Goal: Task Accomplishment & Management: Manage account settings

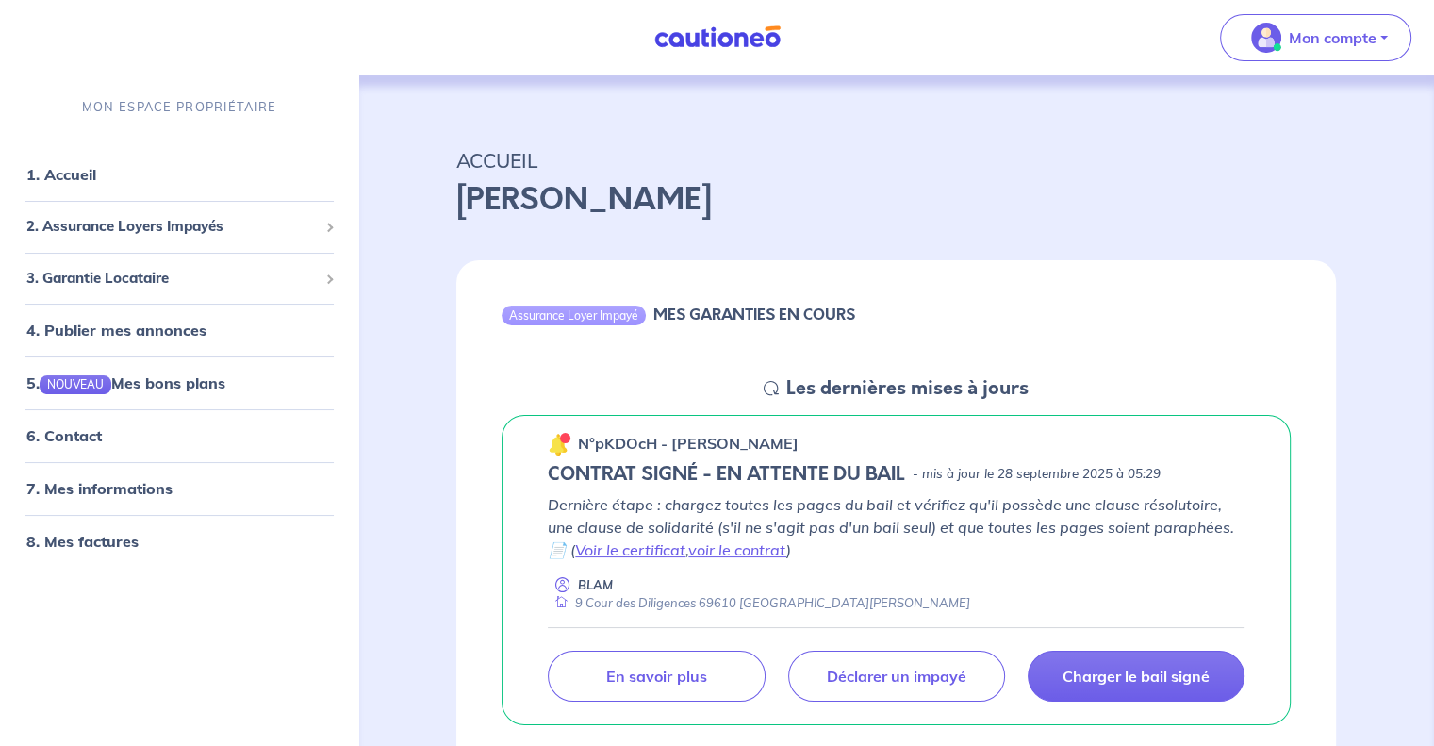
click at [477, 372] on div "Assurance Loyer Impayé MES GARANTIES EN COURS" at bounding box center [896, 318] width 880 height 116
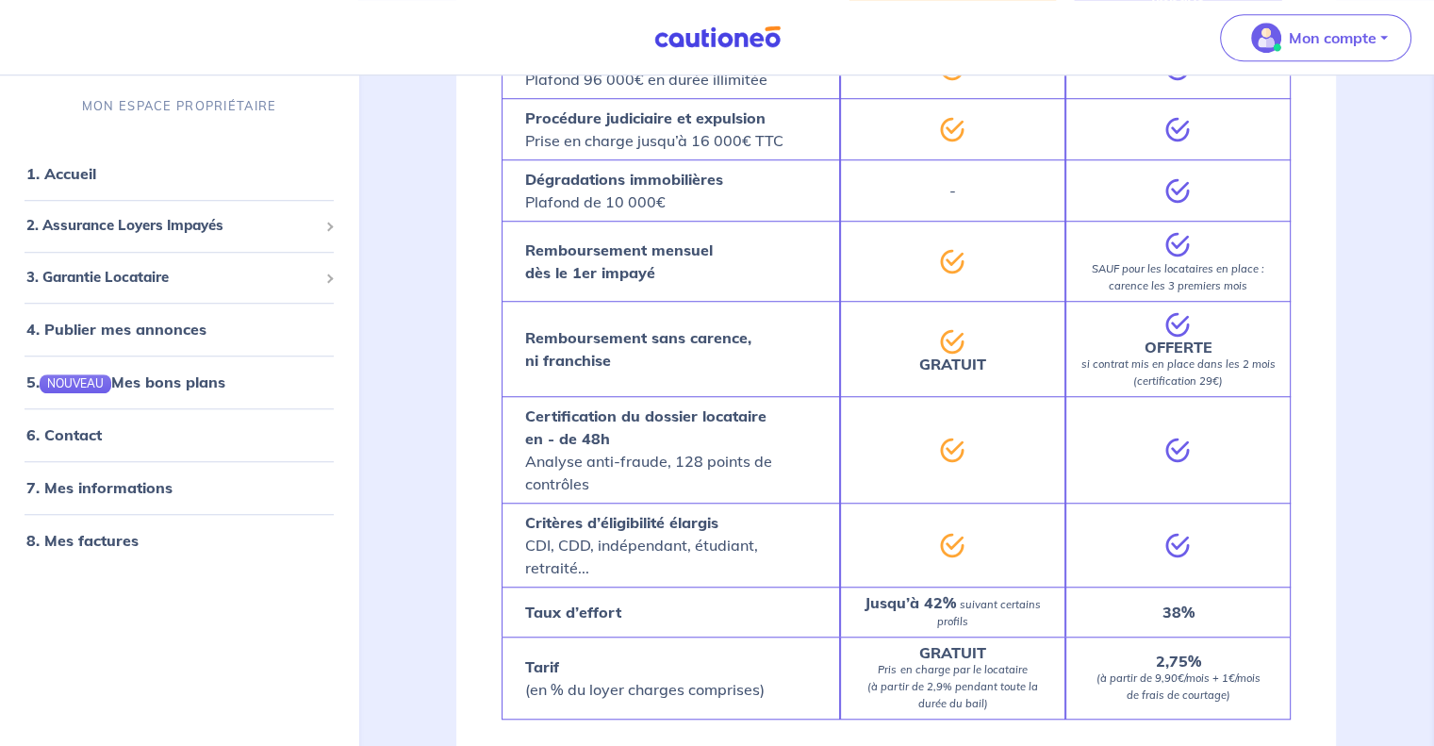
scroll to position [1603, 0]
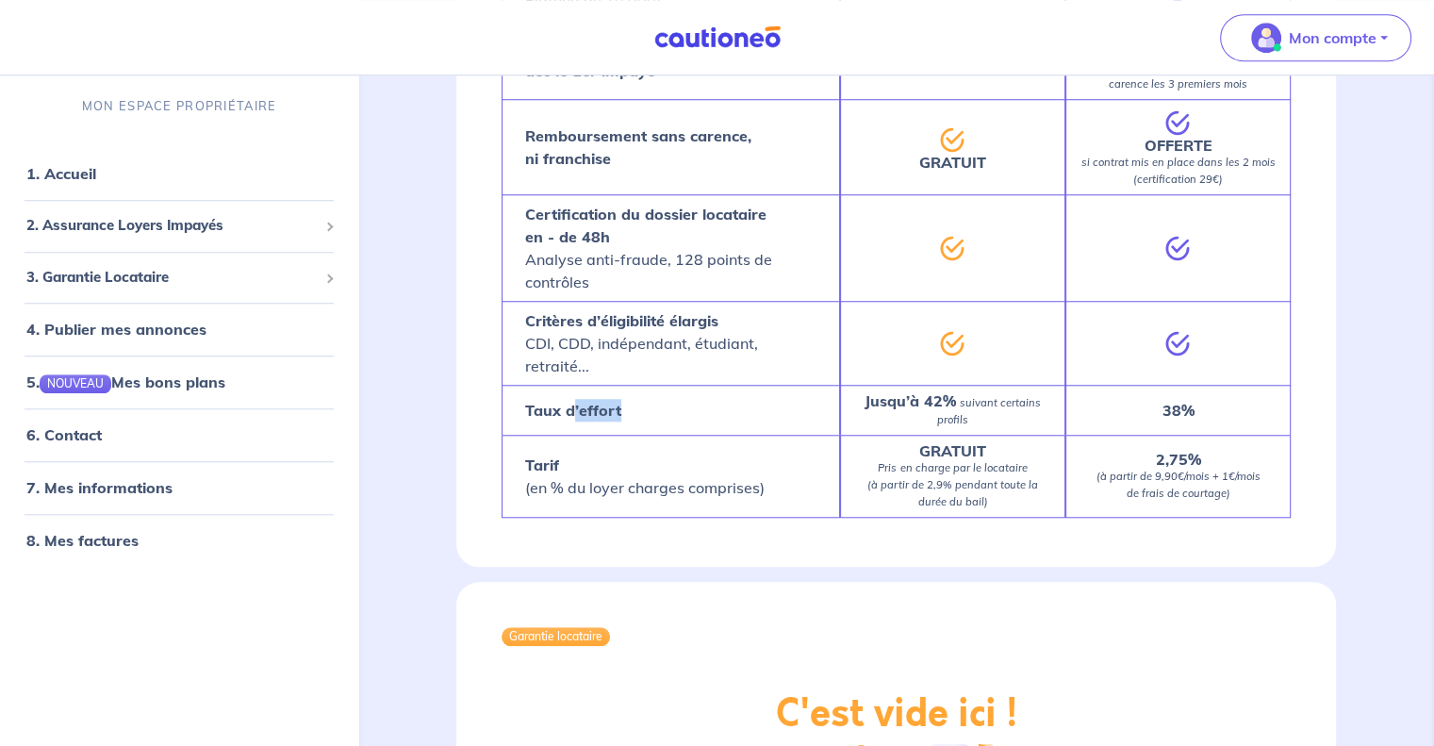
drag, startPoint x: 572, startPoint y: 406, endPoint x: 706, endPoint y: 412, distance: 134.0
click at [706, 412] on div "Taux d’effort" at bounding box center [671, 410] width 338 height 50
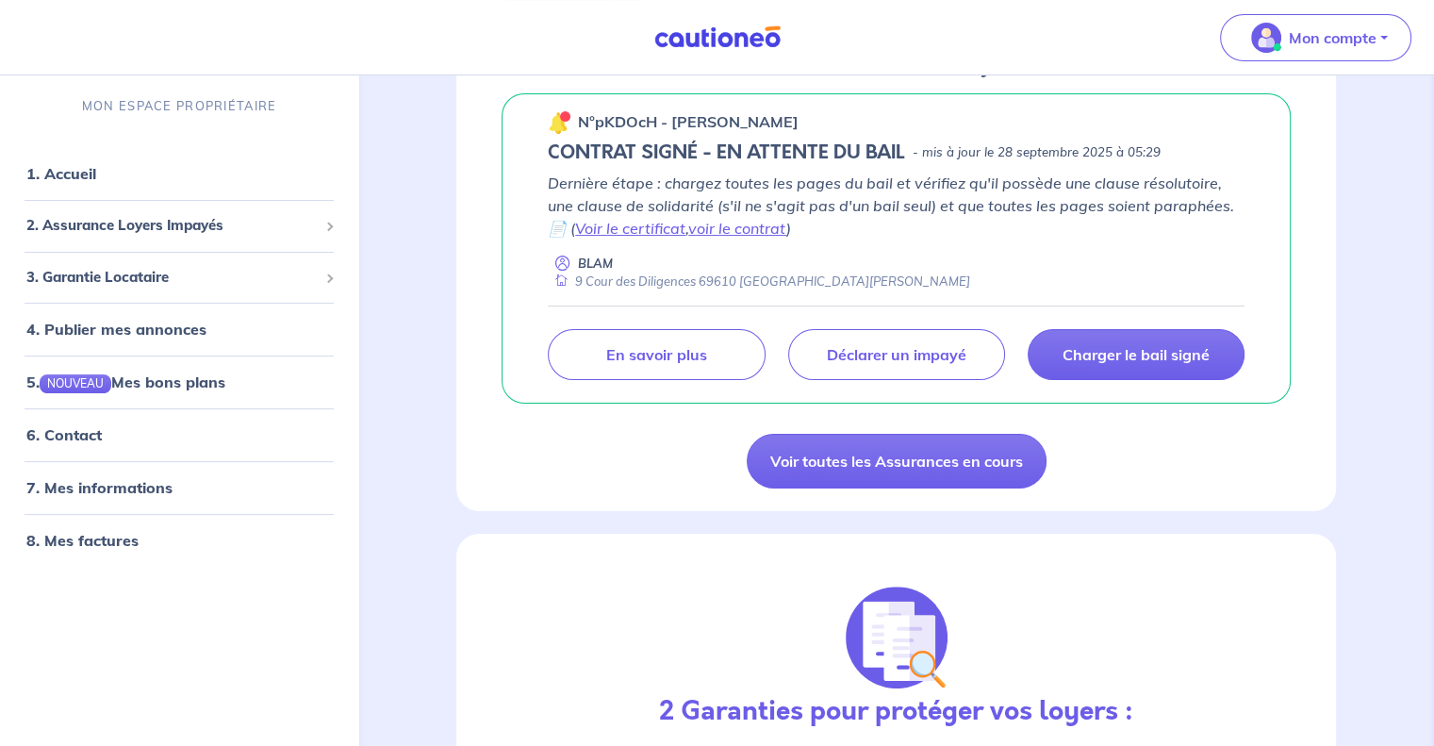
scroll to position [0, 0]
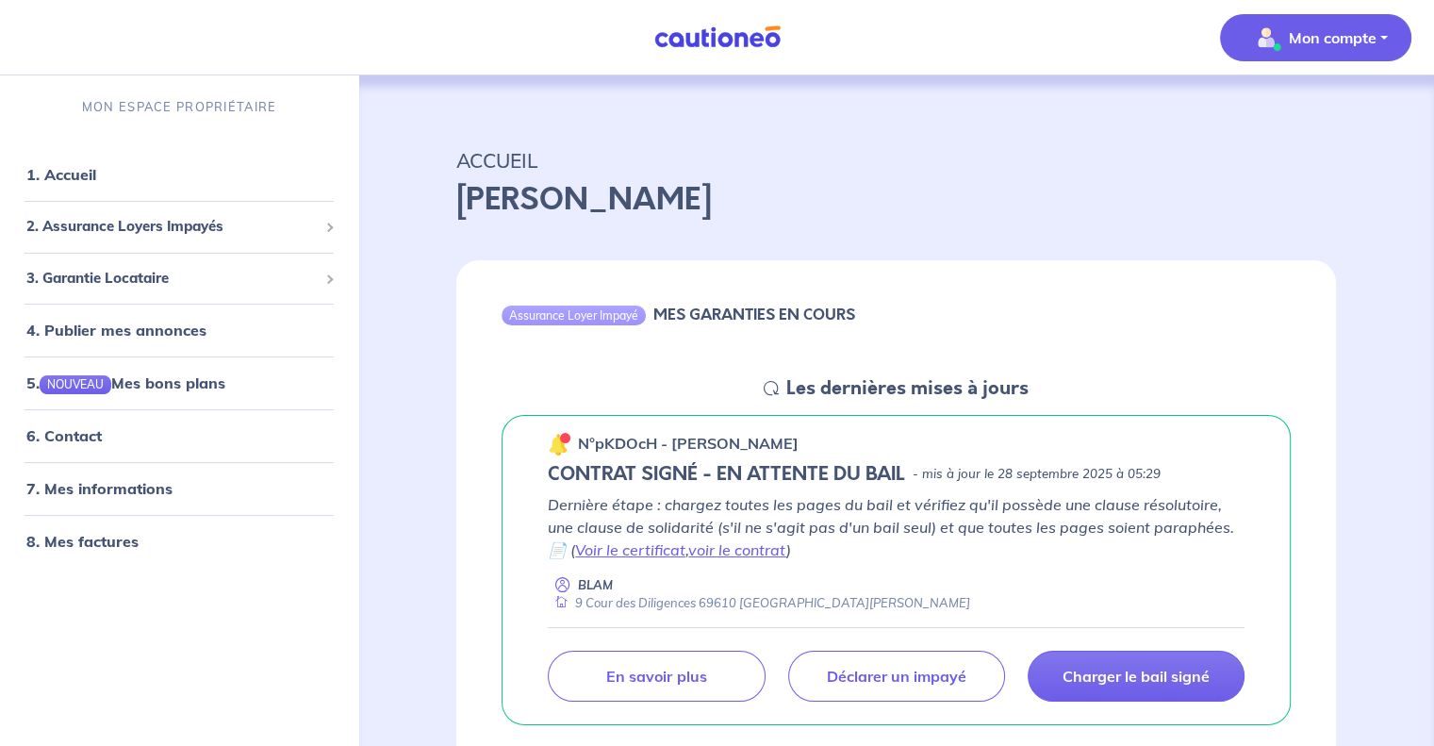
click at [1324, 31] on p "Mon compte" at bounding box center [1333, 37] width 88 height 23
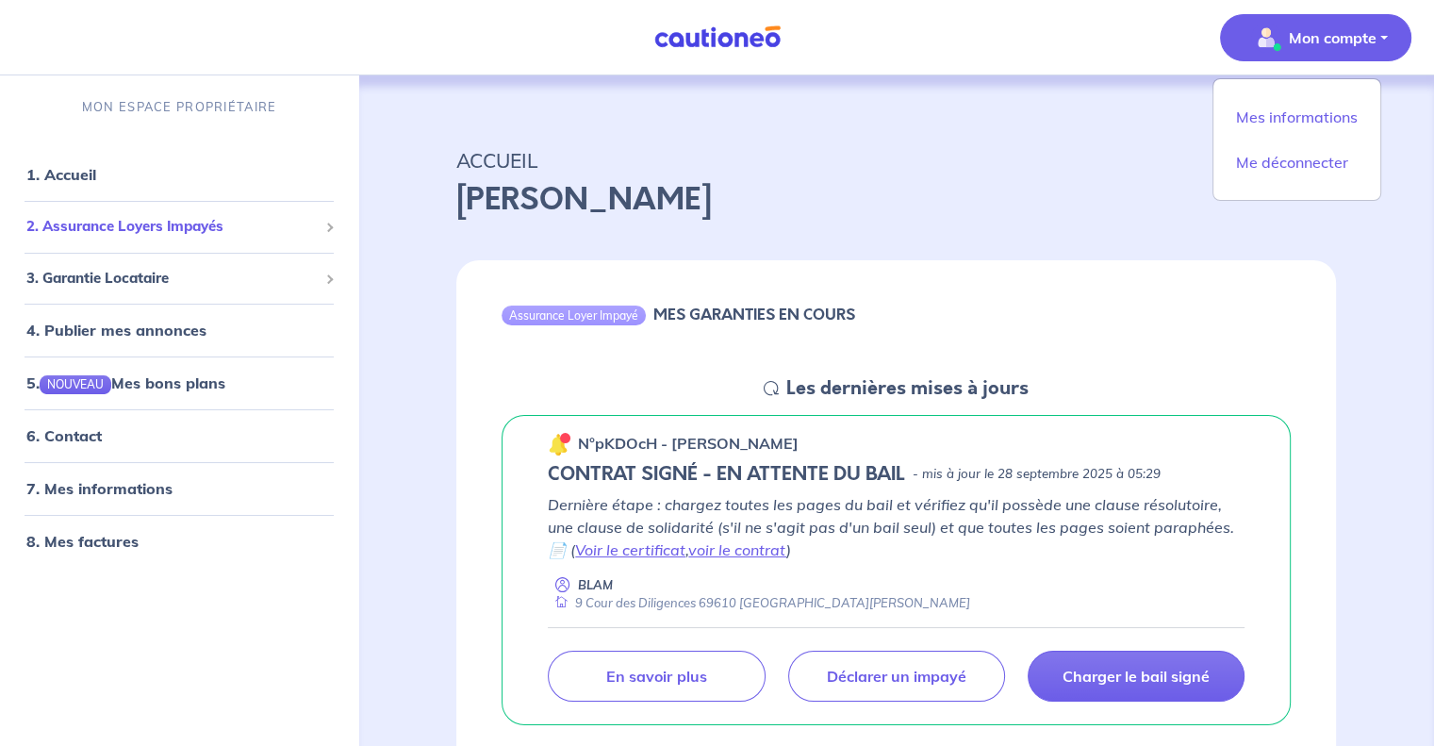
click at [153, 225] on span "2. Assurance Loyers Impayés" at bounding box center [171, 227] width 291 height 22
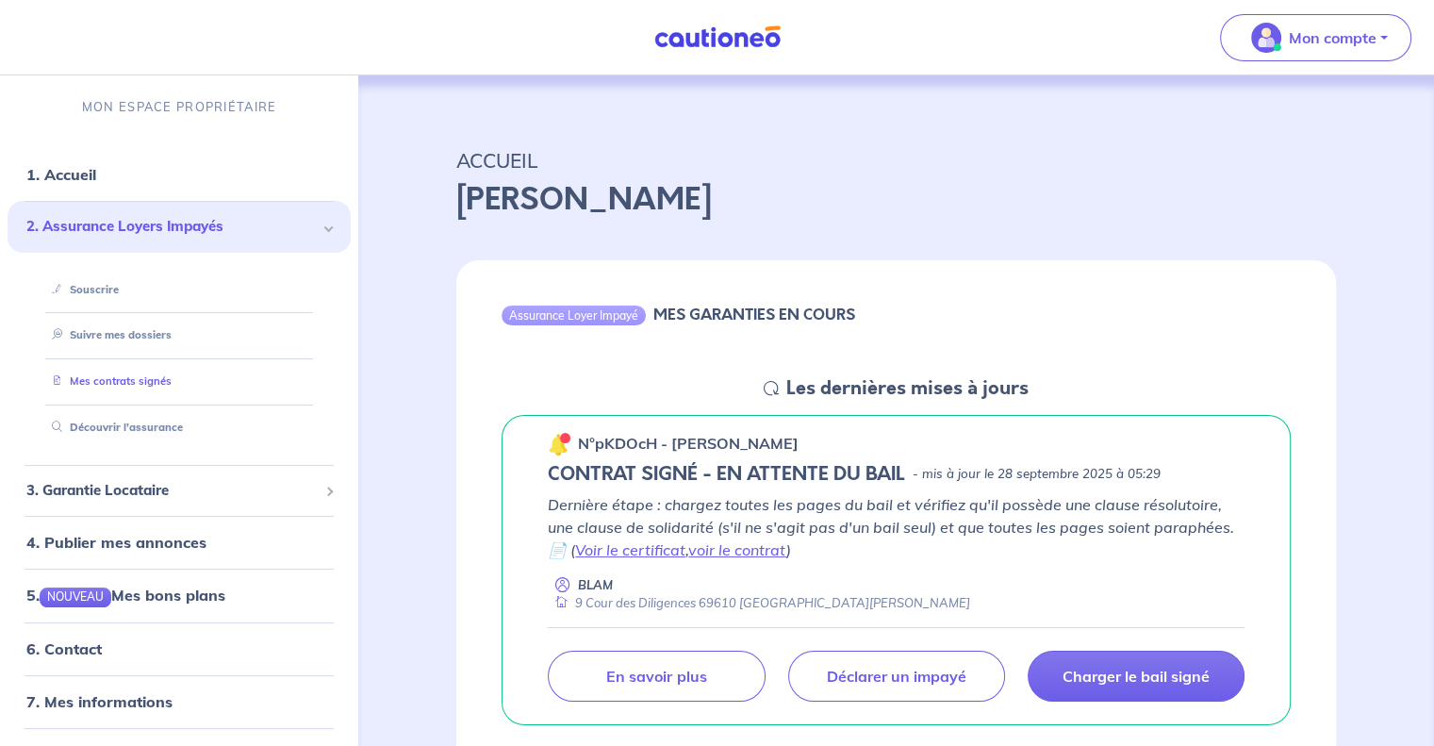
click at [155, 386] on link "Mes contrats signés" at bounding box center [107, 380] width 127 height 13
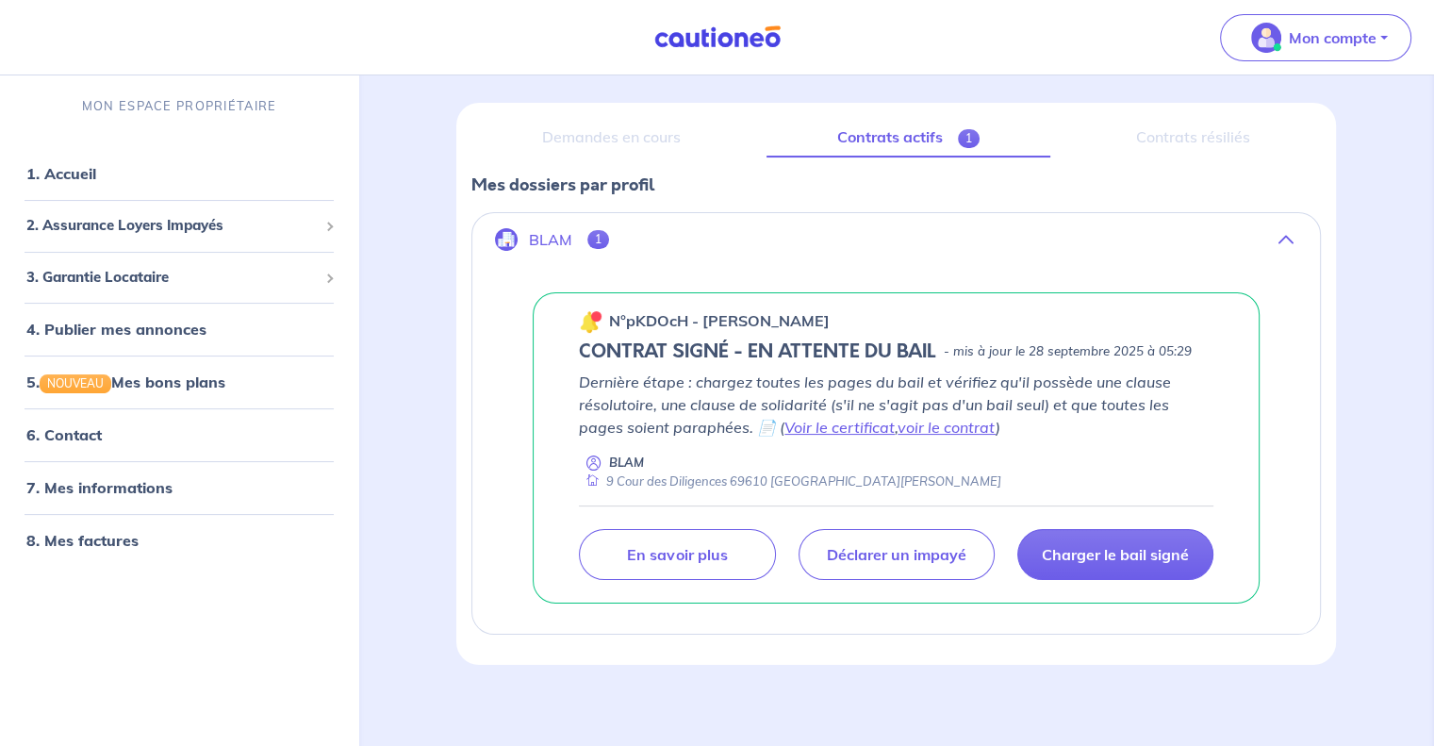
scroll to position [208, 0]
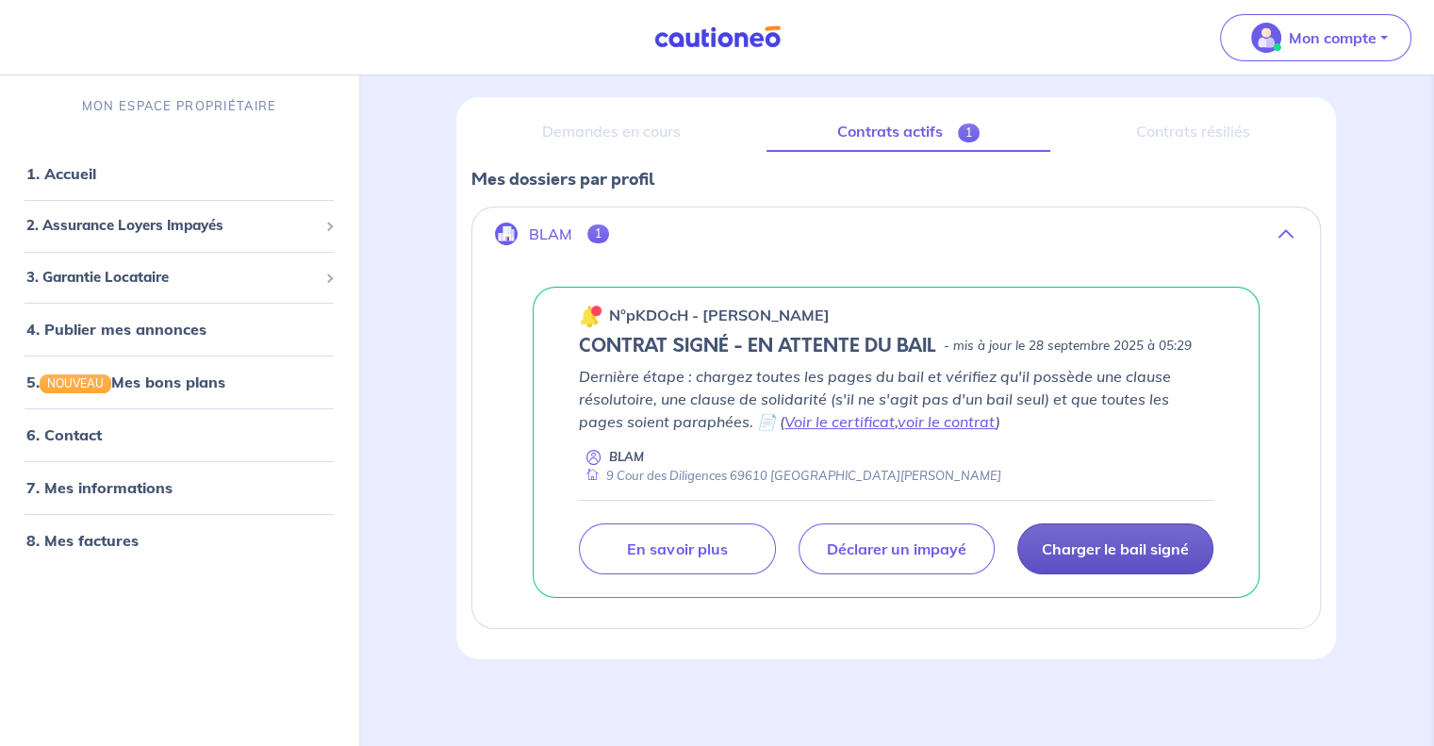
click at [1185, 558] on link "Charger le bail signé" at bounding box center [1115, 548] width 196 height 51
click at [1126, 550] on p "Charger le bail signé" at bounding box center [1115, 548] width 147 height 19
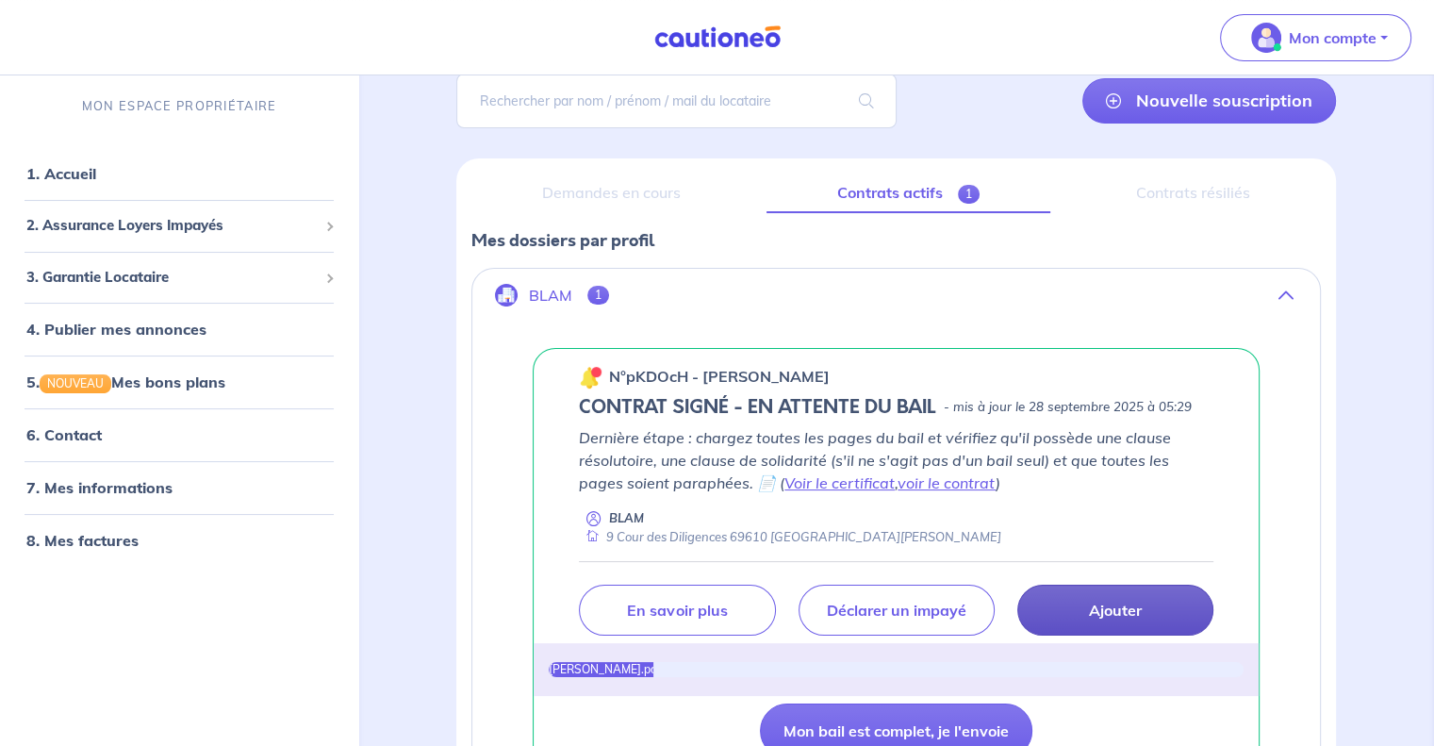
scroll to position [135, 0]
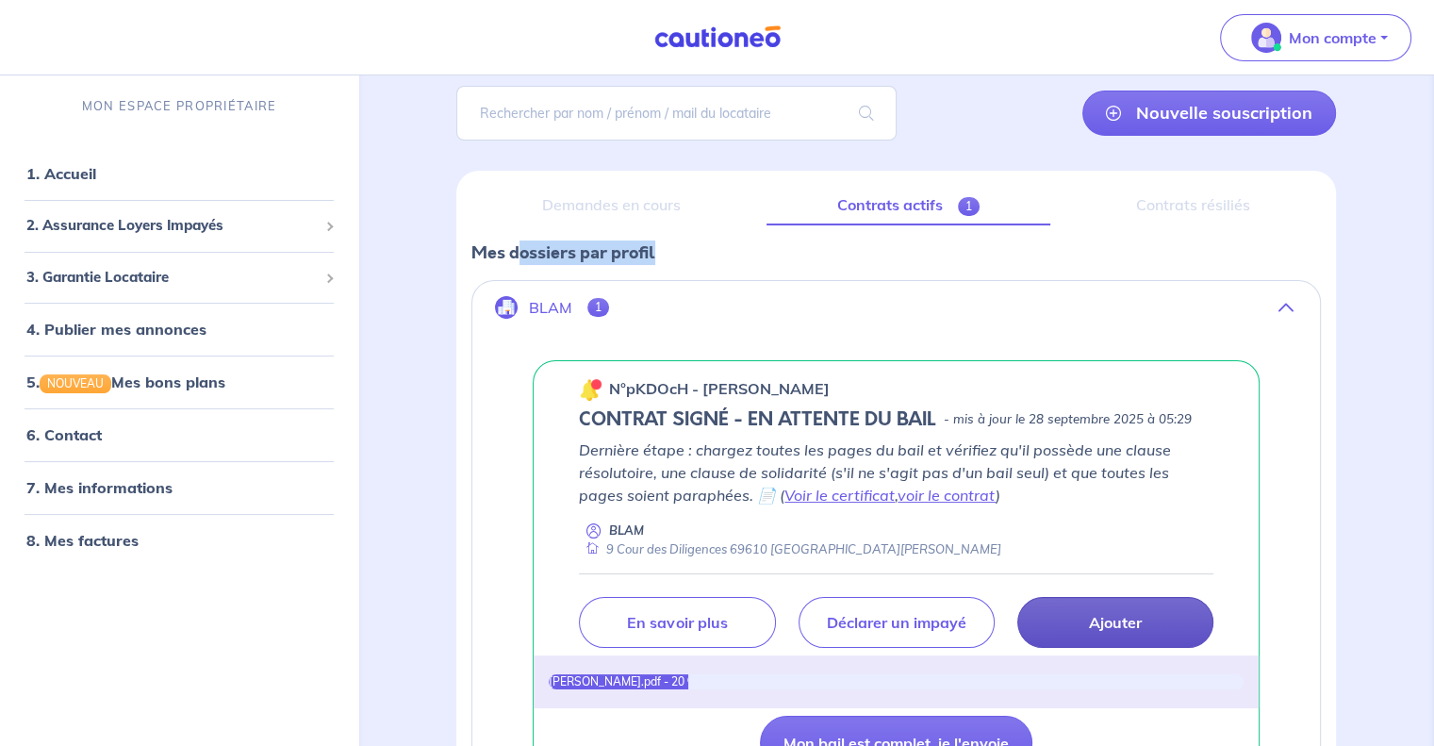
drag, startPoint x: 516, startPoint y: 248, endPoint x: 709, endPoint y: 233, distance: 193.8
click at [709, 233] on div "Demandes en cours Contrats actifs 1 Contrats résiliés Mes dossiers par profil B…" at bounding box center [896, 509] width 880 height 677
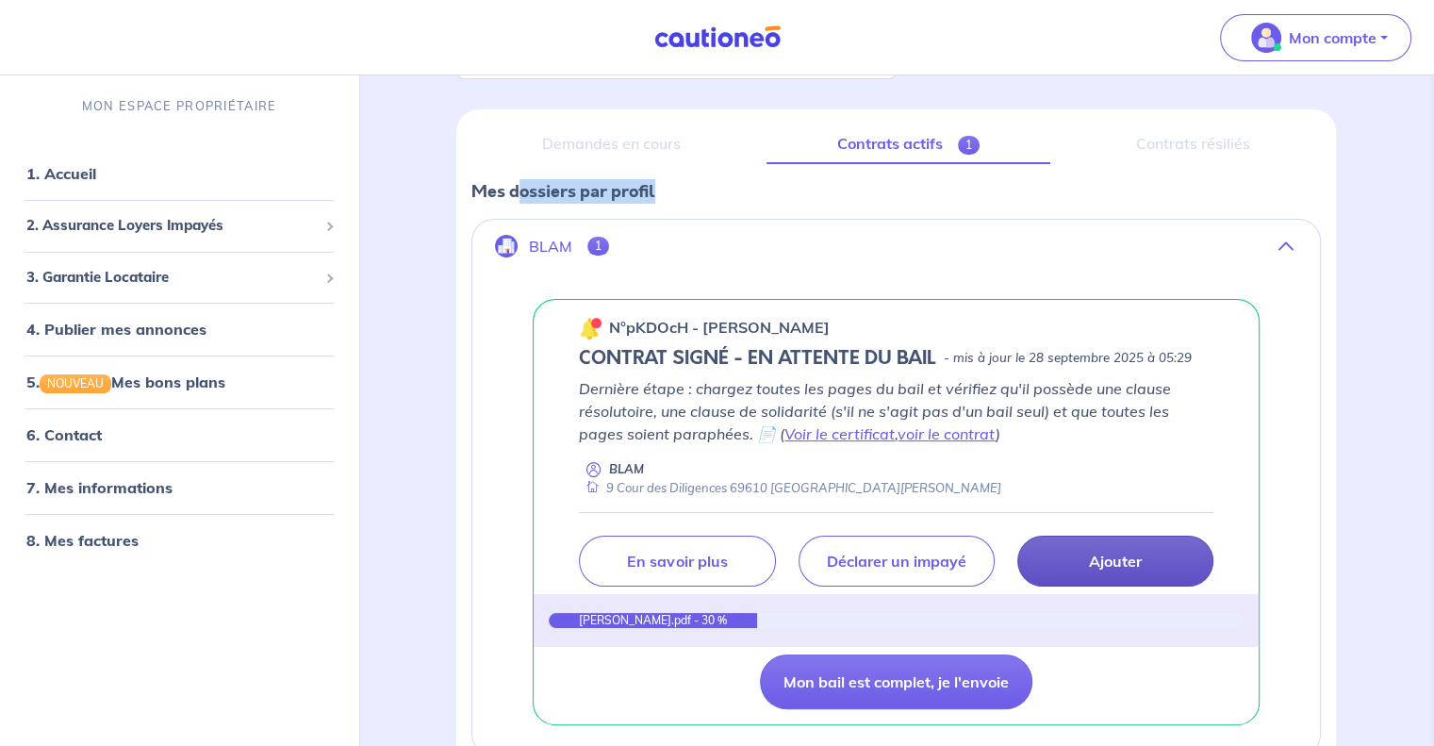
scroll to position [323, 0]
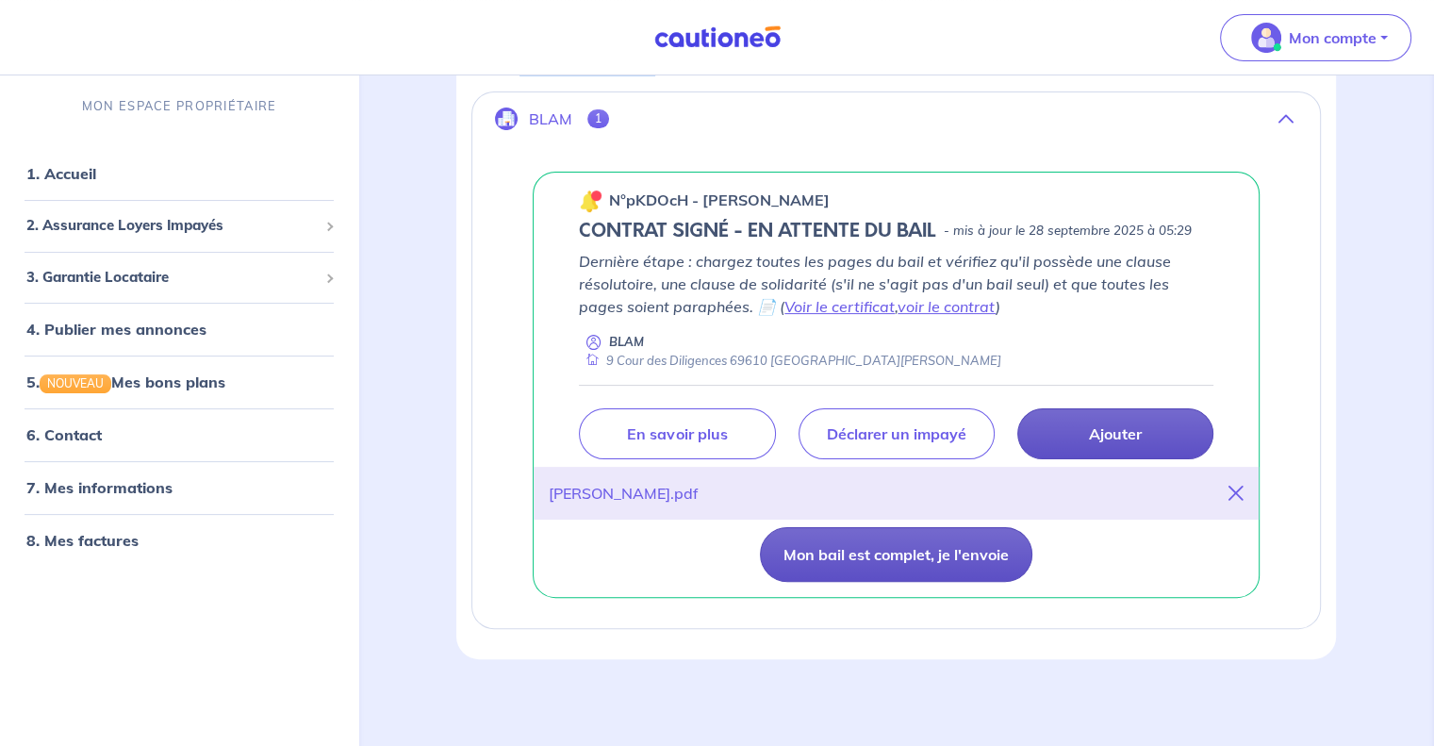
click at [963, 555] on button "Mon bail est complet, je l'envoie" at bounding box center [896, 554] width 272 height 55
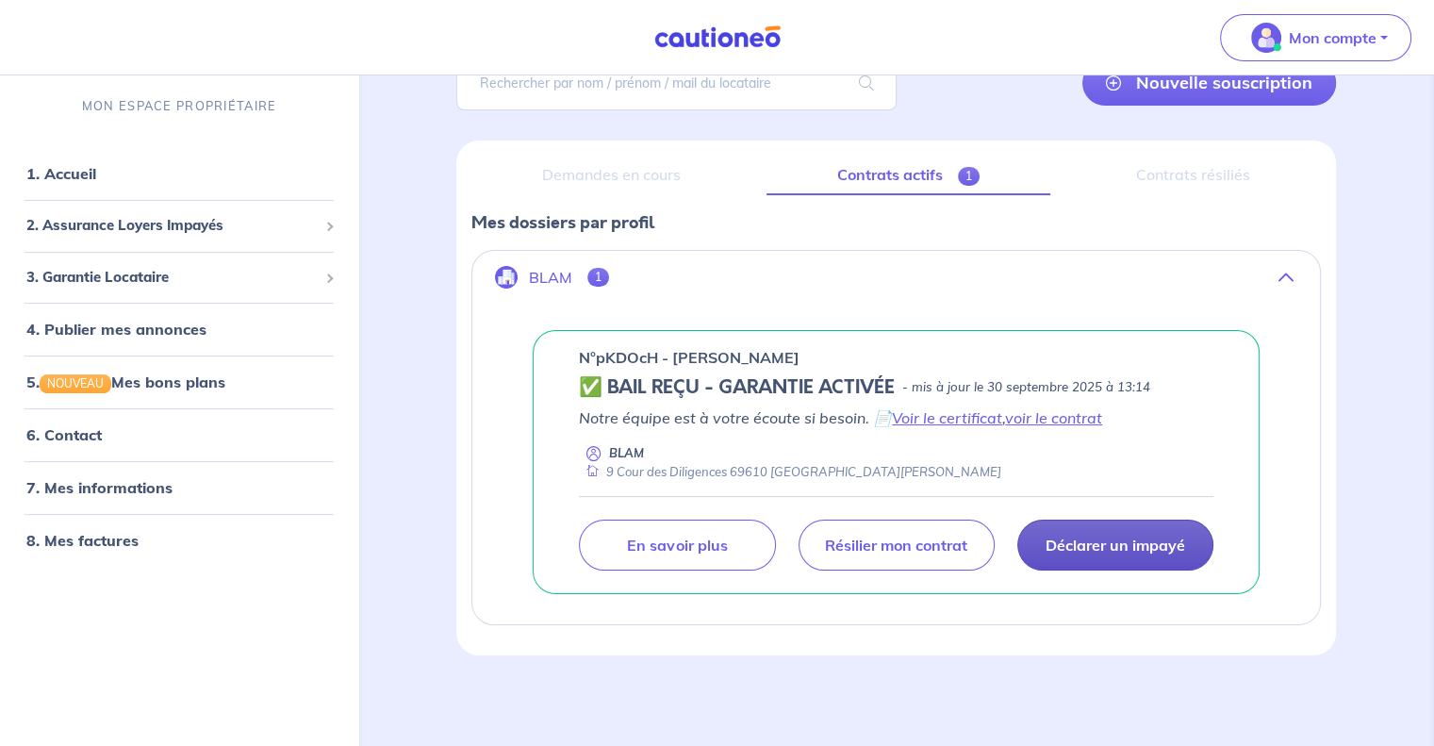
scroll to position [162, 0]
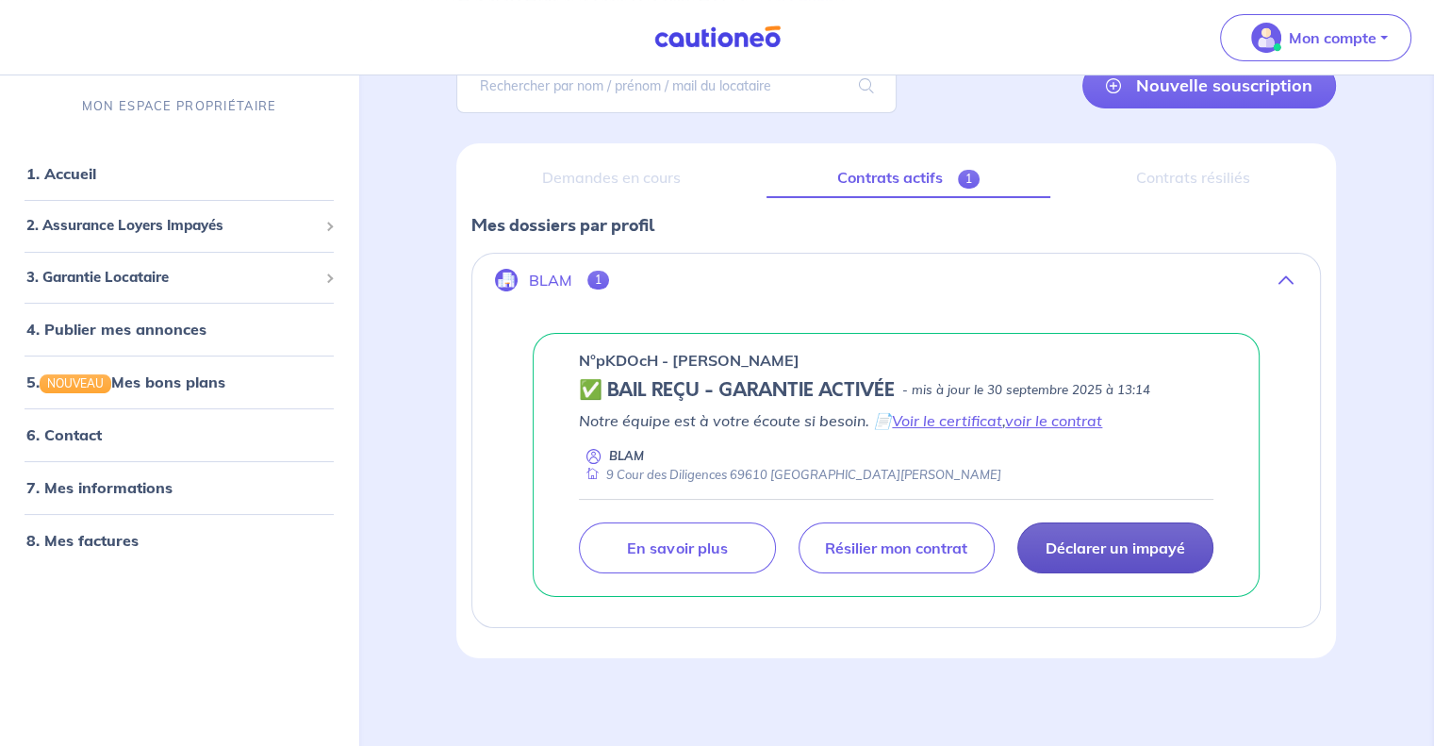
click at [1116, 544] on p "Déclarer un impayé" at bounding box center [1115, 547] width 140 height 19
click at [973, 420] on link "Voir le certificat" at bounding box center [947, 420] width 110 height 19
click at [1051, 416] on link "voir le contrat" at bounding box center [1053, 420] width 97 height 19
